Goal: Information Seeking & Learning: Check status

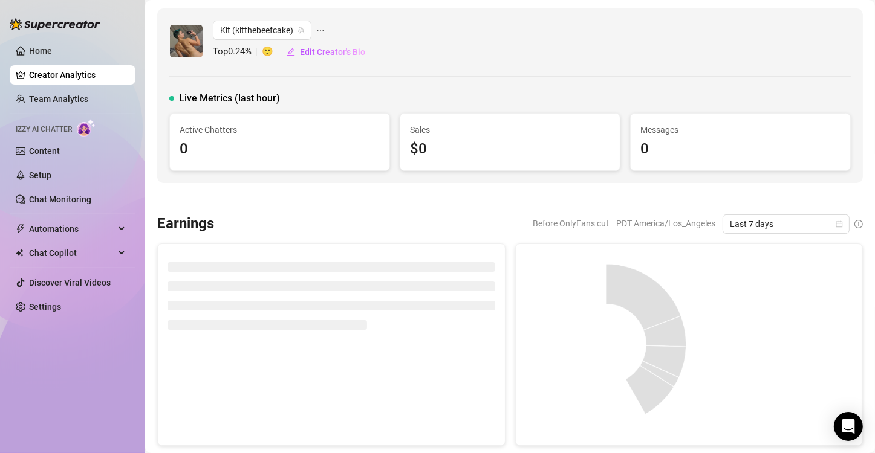
click at [487, 58] on div "Kit (kitthebeefcake) Top 0.24 % 🙂 Edit Creator's Bio" at bounding box center [509, 41] width 681 height 41
click at [47, 76] on link "Creator Analytics" at bounding box center [77, 74] width 97 height 19
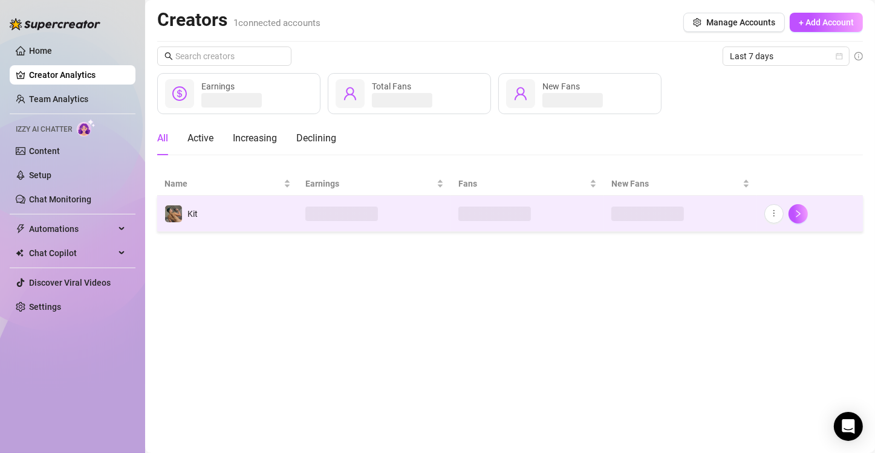
click at [282, 215] on td "Kit" at bounding box center [227, 214] width 141 height 36
